Goal: Check status: Check status

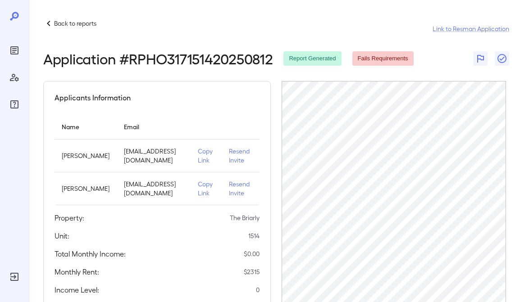
scroll to position [191, 0]
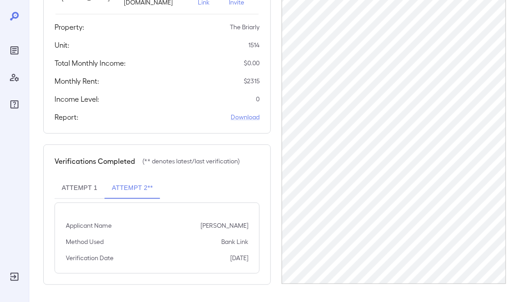
click at [16, 17] on icon at bounding box center [14, 16] width 9 height 9
click at [12, 15] on icon at bounding box center [14, 16] width 9 height 9
click at [13, 18] on icon at bounding box center [14, 16] width 9 height 9
click at [14, 17] on icon at bounding box center [14, 16] width 9 height 9
click at [15, 46] on div "Reports" at bounding box center [14, 50] width 14 height 14
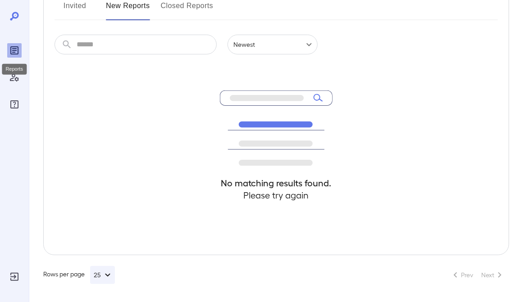
scroll to position [128, 0]
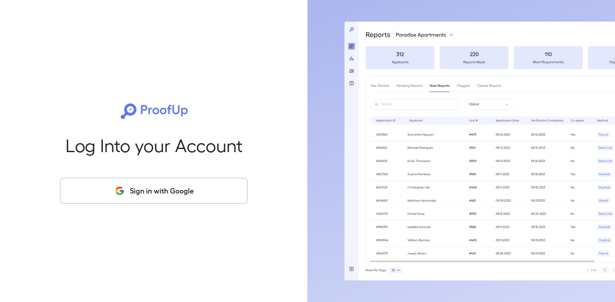
click at [123, 186] on icon "button" at bounding box center [119, 191] width 11 height 11
click at [182, 183] on button "Sign in with Google" at bounding box center [153, 191] width 187 height 26
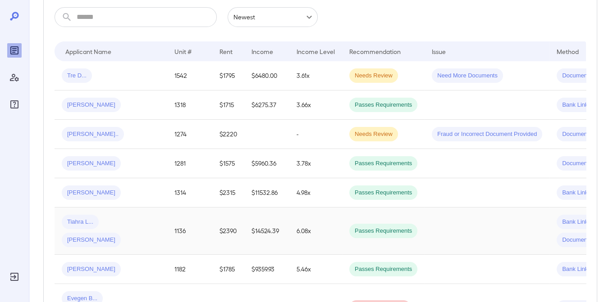
scroll to position [180, 0]
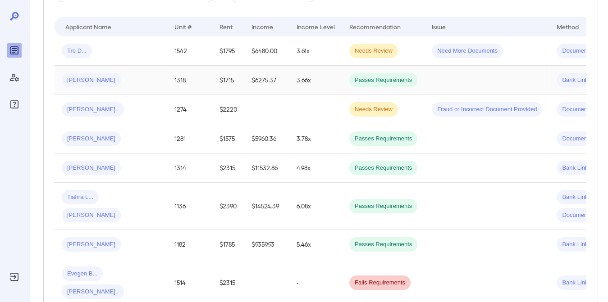
click at [140, 75] on div "Ashley G..." at bounding box center [111, 80] width 98 height 14
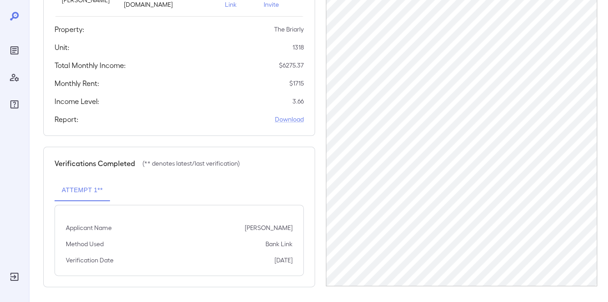
scroll to position [191, 0]
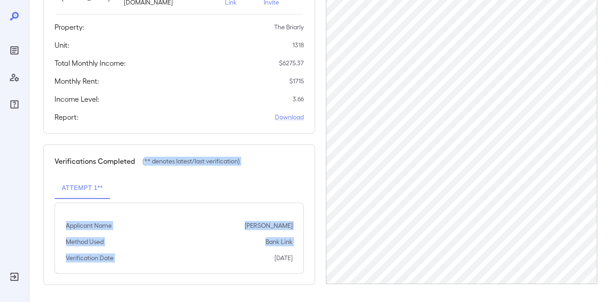
drag, startPoint x: 140, startPoint y: 169, endPoint x: 213, endPoint y: 224, distance: 90.8
click at [200, 258] on div "Verifications Completed (** denotes latest/last verification) Attempt 1** Appli…" at bounding box center [179, 215] width 272 height 141
click at [236, 216] on div "Applicant Name Ashley Gonzales Method Used Bank Link Verification Date 08/09/20…" at bounding box center [179, 238] width 249 height 71
click at [233, 246] on div "Method Used Bank Link" at bounding box center [179, 241] width 227 height 9
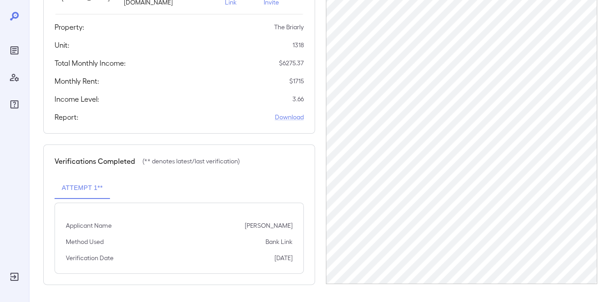
drag, startPoint x: 258, startPoint y: 263, endPoint x: 299, endPoint y: 251, distance: 42.7
click at [301, 265] on div "Applicant Name Ashley Gonzales Method Used Bank Link Verification Date 08/09/20…" at bounding box center [179, 238] width 249 height 71
click at [18, 17] on icon at bounding box center [14, 16] width 9 height 9
click at [14, 53] on icon "Reports" at bounding box center [14, 50] width 11 height 11
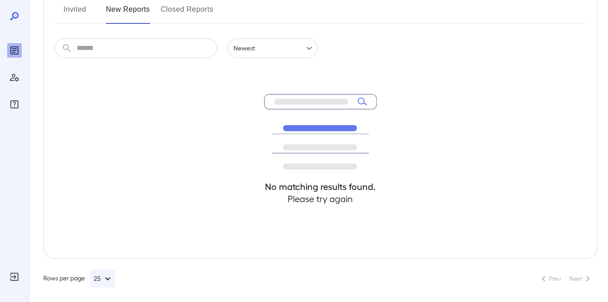
scroll to position [124, 0]
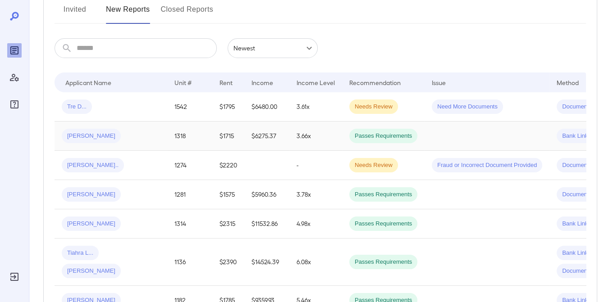
click at [130, 133] on div "[PERSON_NAME]" at bounding box center [111, 136] width 98 height 14
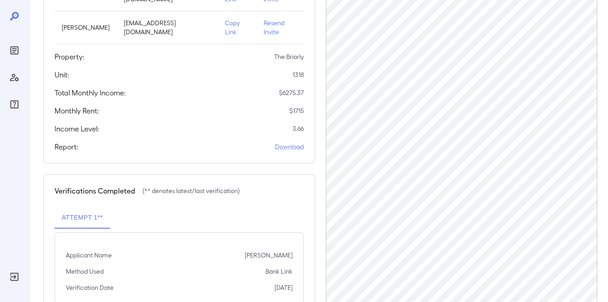
scroll to position [180, 0]
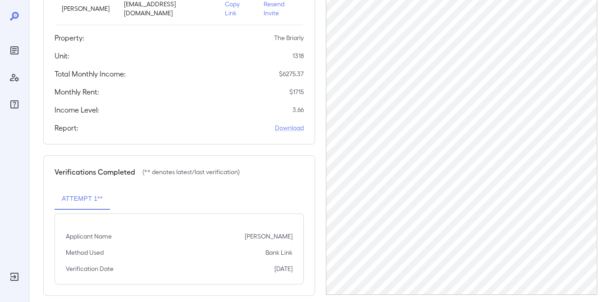
click at [14, 50] on icon "Reports" at bounding box center [14, 50] width 5 height 5
